Goal: Find specific page/section: Find specific page/section

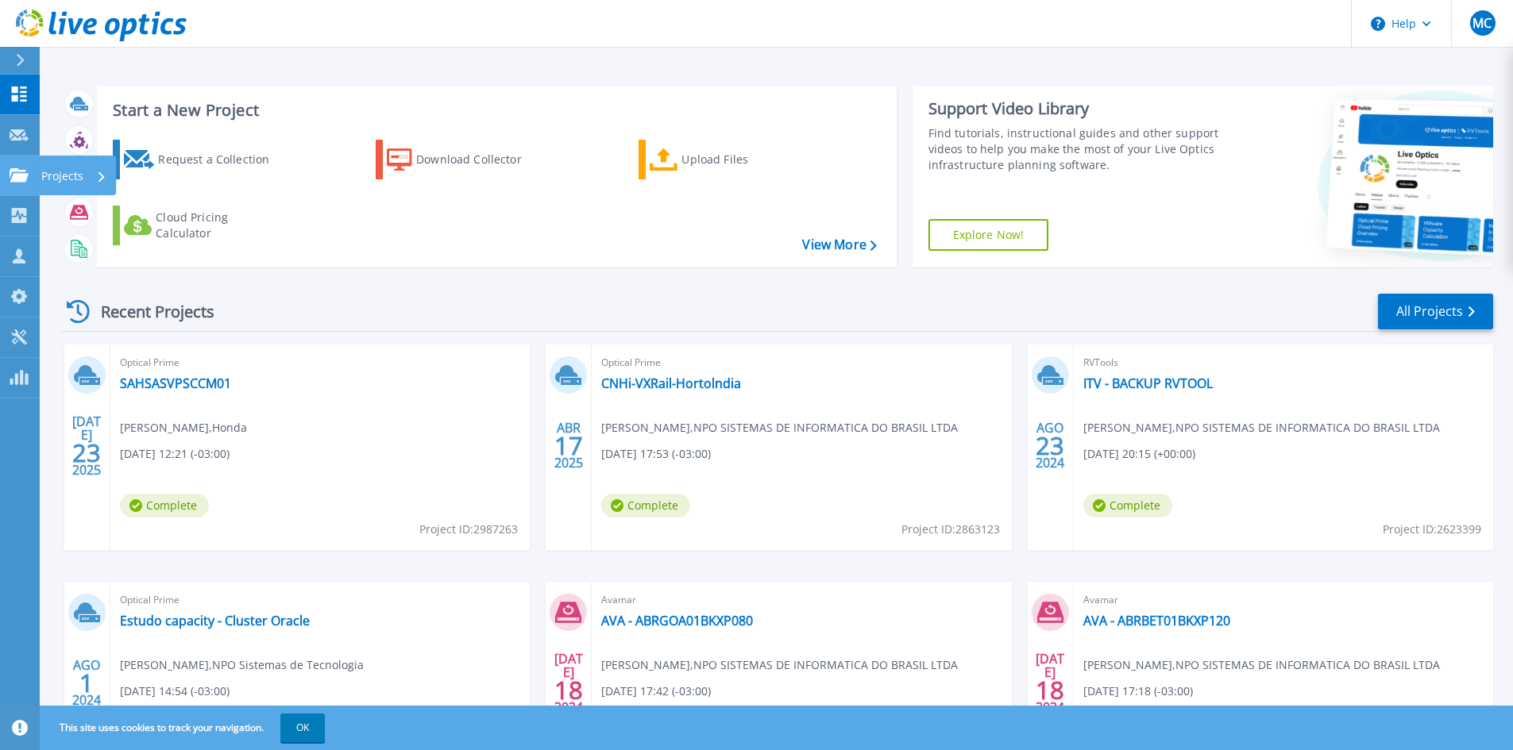
click at [21, 168] on div at bounding box center [19, 175] width 19 height 14
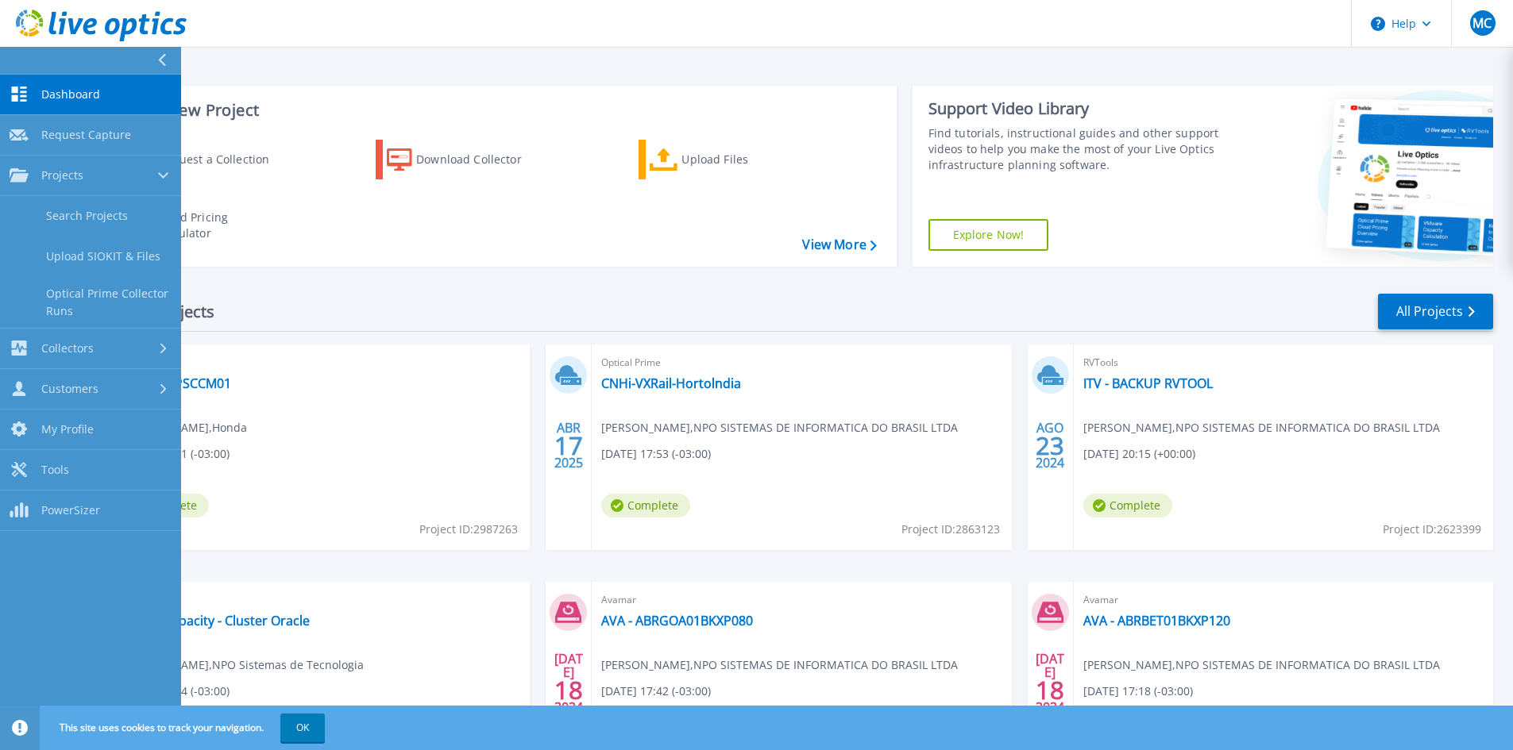
click at [73, 88] on span "Dashboard" at bounding box center [70, 94] width 59 height 14
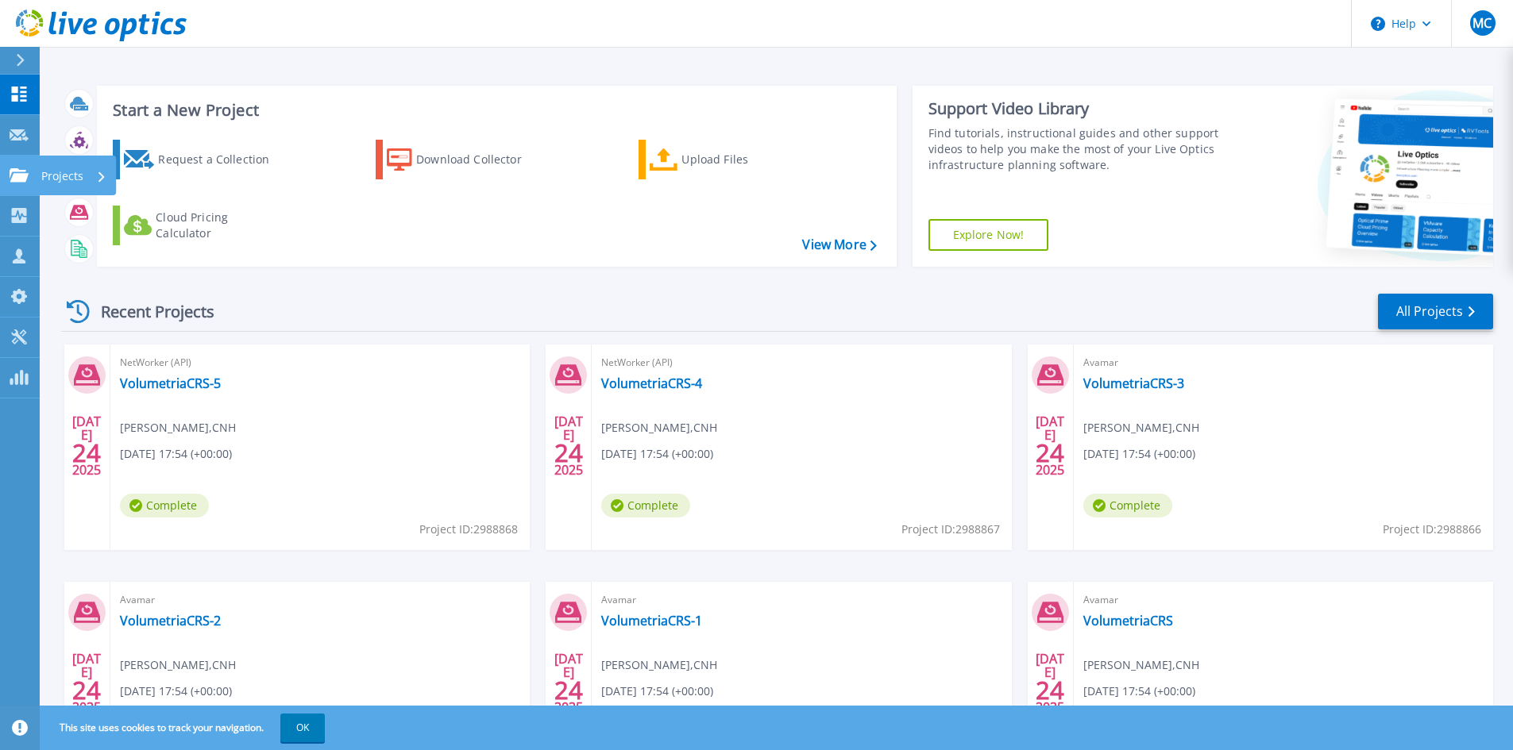
click at [53, 168] on p "Projects" at bounding box center [62, 176] width 42 height 41
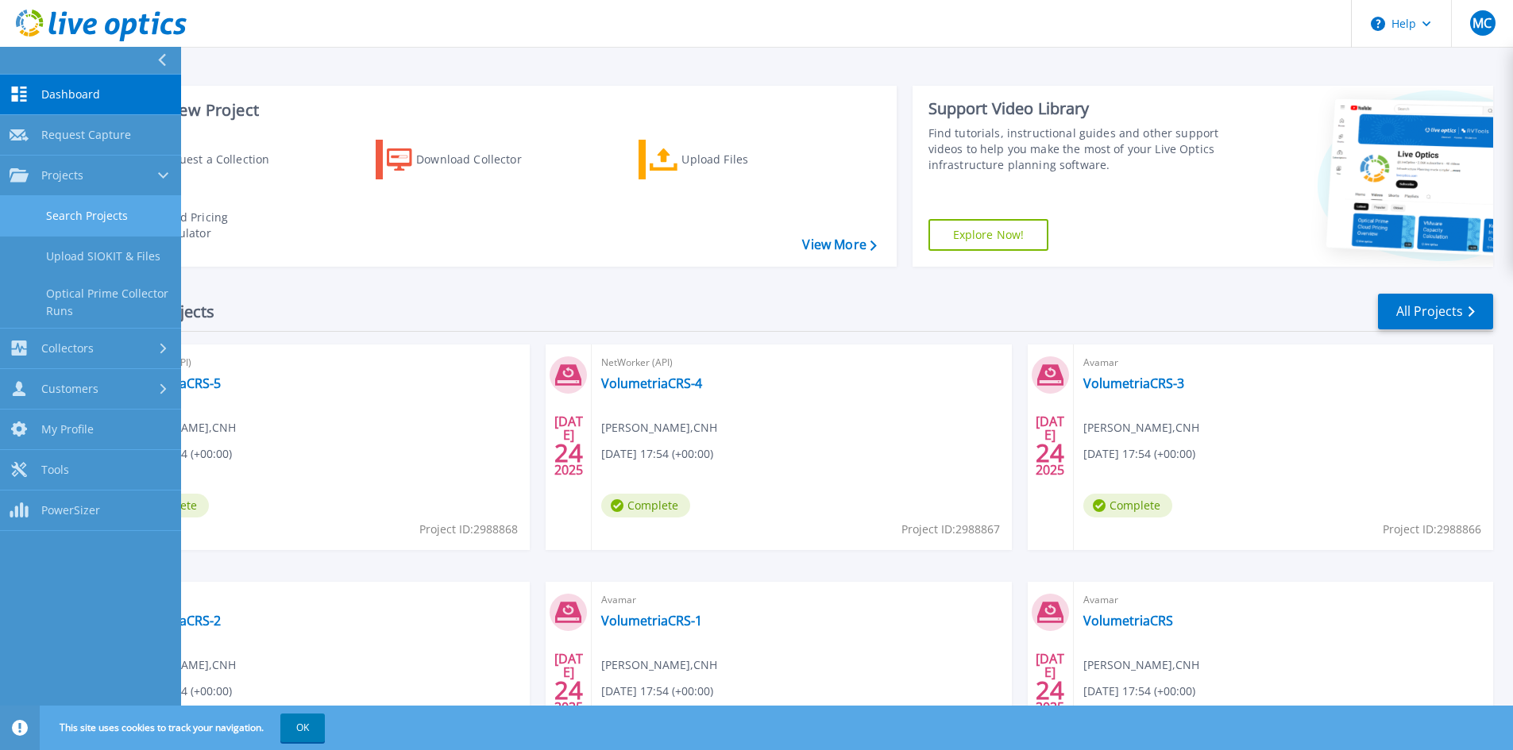
click at [84, 210] on link "Search Projects" at bounding box center [90, 216] width 181 height 40
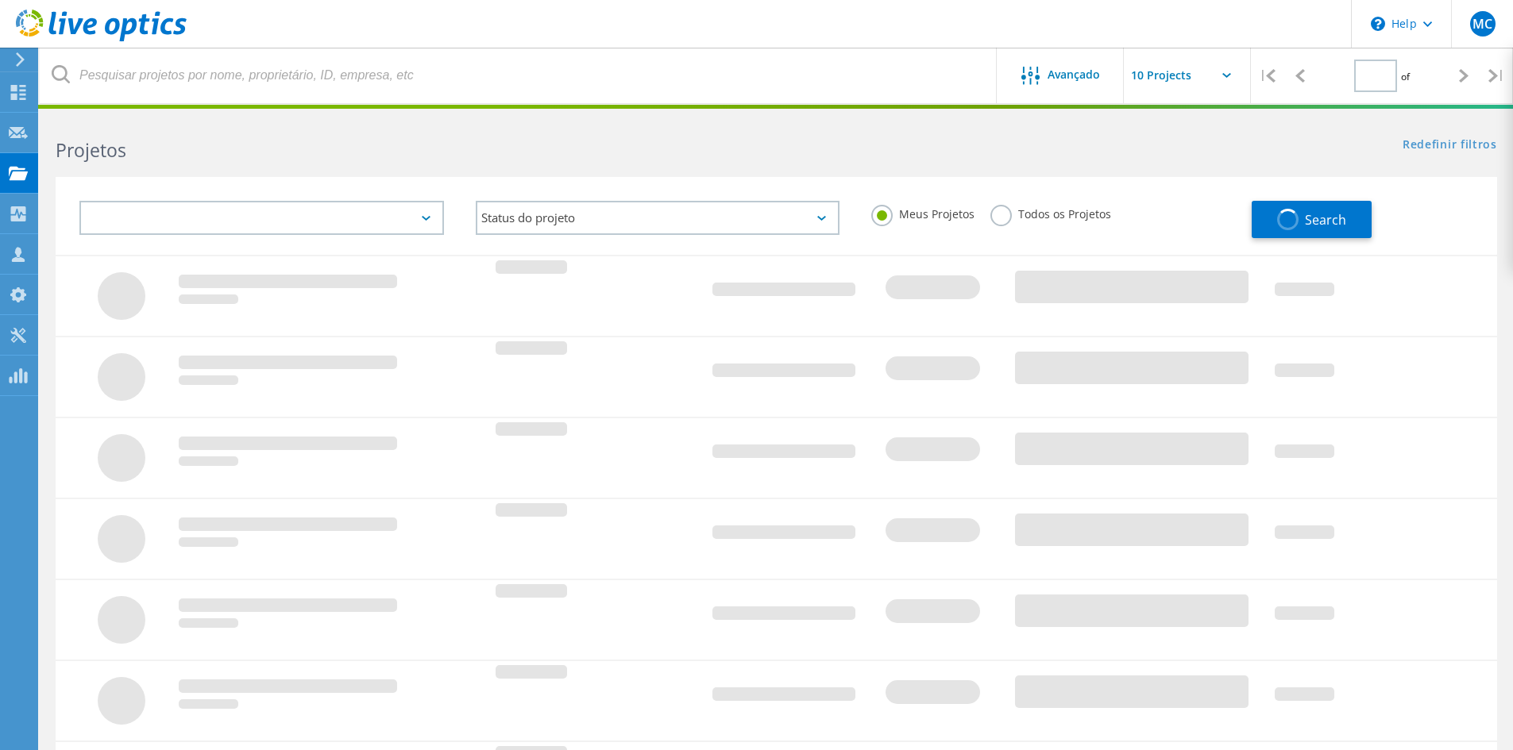
type input "1"
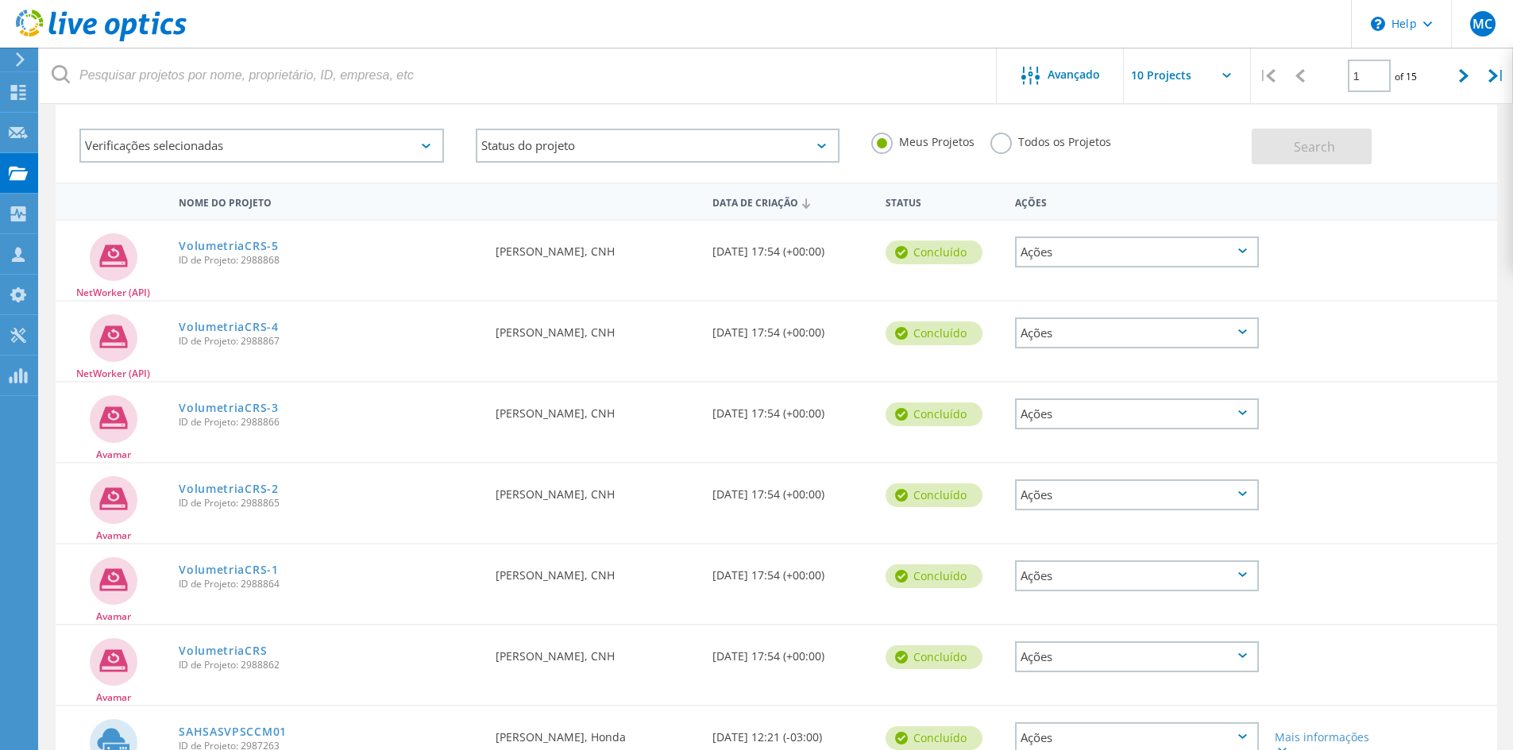
scroll to position [159, 0]
